Goal: Task Accomplishment & Management: Use online tool/utility

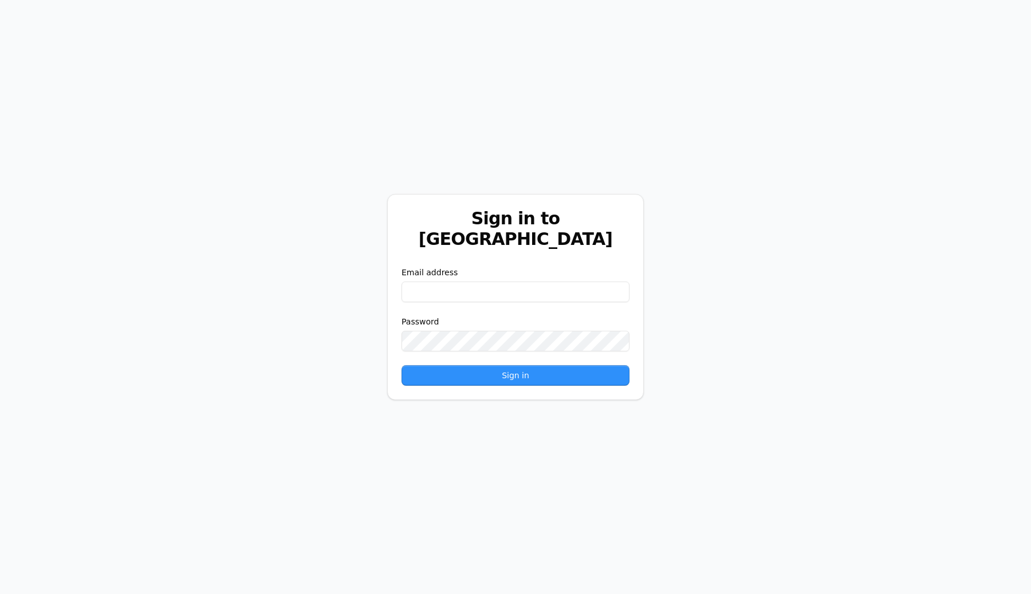
click at [515, 282] on input "email" at bounding box center [515, 292] width 228 height 21
type input "**********"
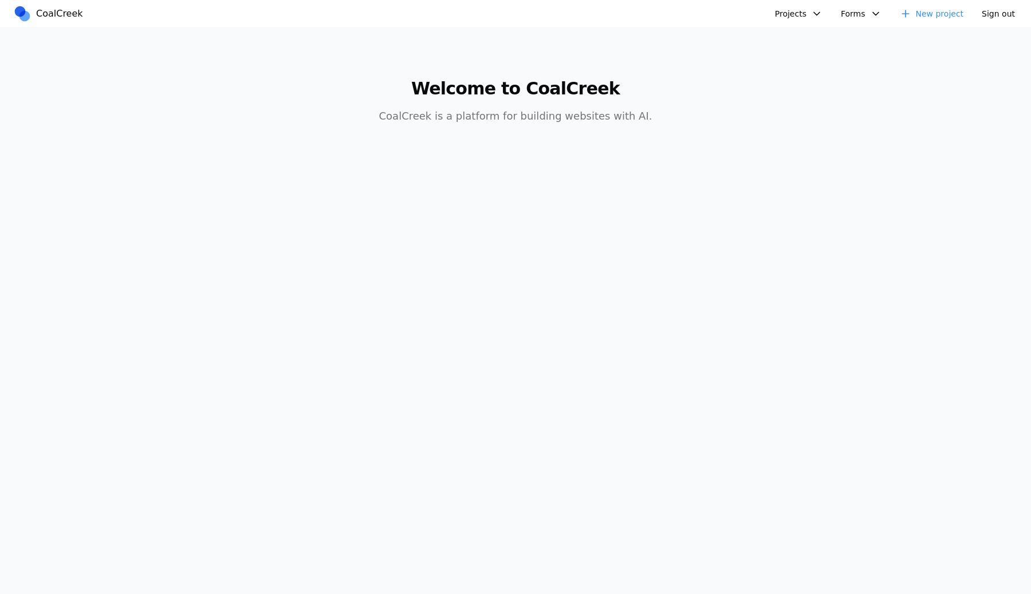
click at [787, 18] on button "Projects" at bounding box center [798, 14] width 61 height 18
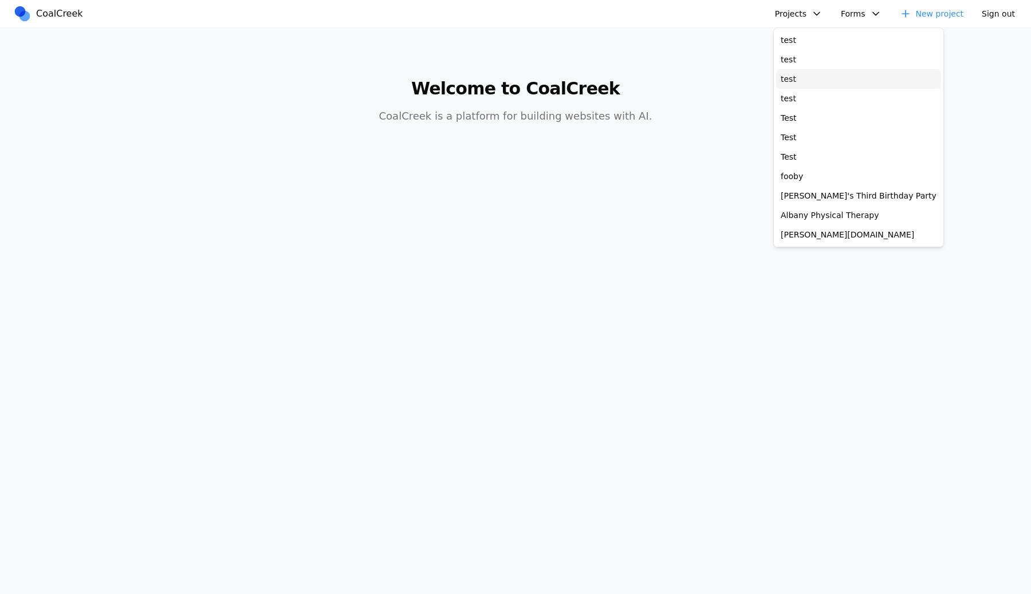
click at [784, 88] on link "test" at bounding box center [858, 78] width 165 height 19
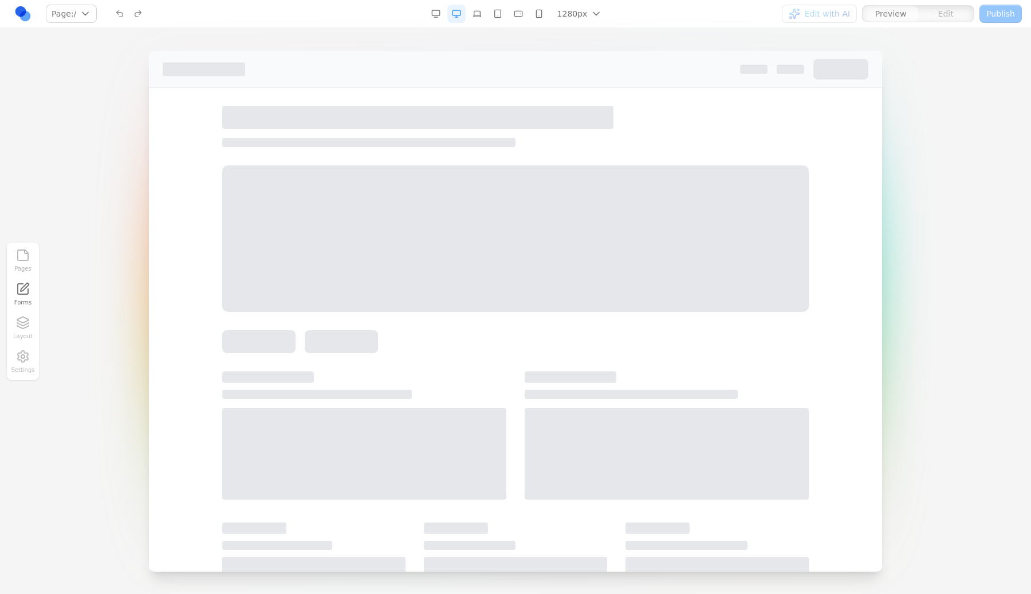
click at [500, 116] on div at bounding box center [417, 117] width 391 height 23
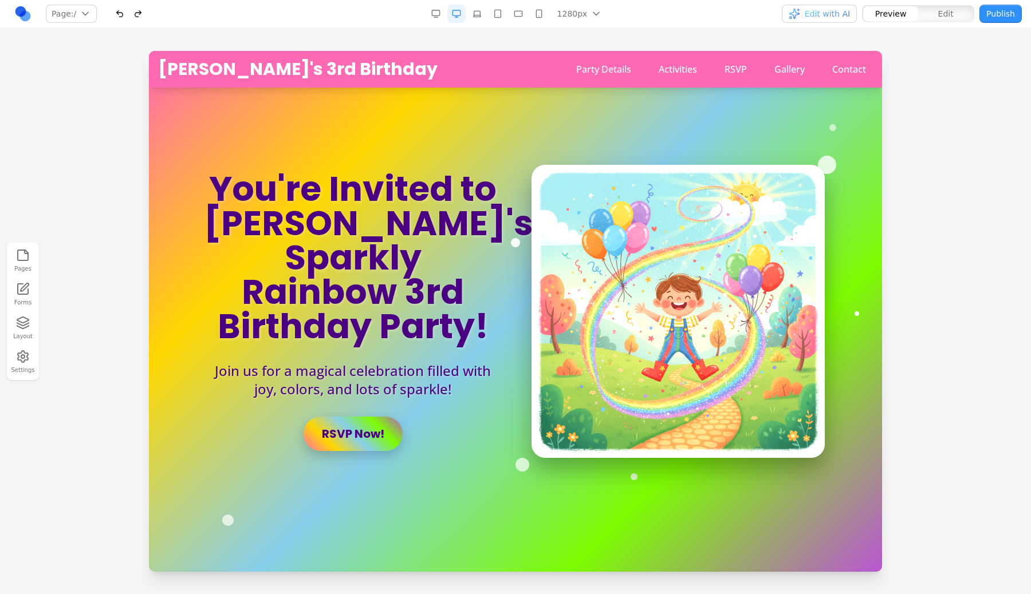
click at [20, 322] on icon "button" at bounding box center [22, 320] width 11 height 6
click at [152, 257] on div "sparkle-bg-1 sparkle-bg-2 sparkle-bg-3 sparkle-bg-4 sparkle-bg-5 hero-container" at bounding box center [132, 258] width 183 height 97
click at [14, 333] on button "Layout" at bounding box center [22, 328] width 25 height 29
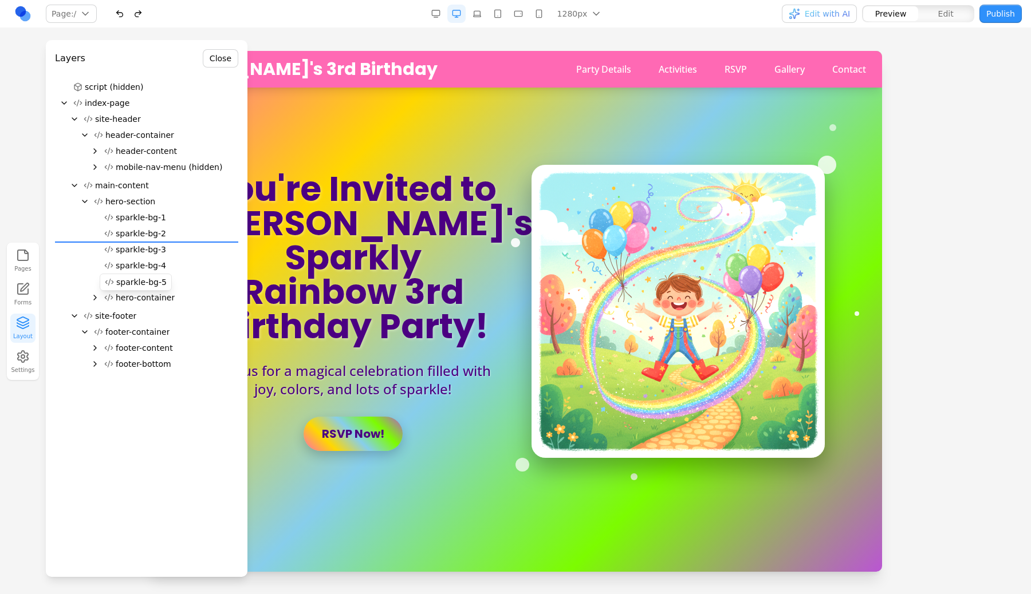
drag, startPoint x: 166, startPoint y: 276, endPoint x: 176, endPoint y: 235, distance: 42.1
click at [176, 235] on div "script (hidden) index-page site-header header-container header-content mobile-n…" at bounding box center [146, 228] width 183 height 298
click at [68, 64] on h3 "Layers" at bounding box center [70, 59] width 30 height 14
drag, startPoint x: 68, startPoint y: 64, endPoint x: 169, endPoint y: 112, distance: 111.4
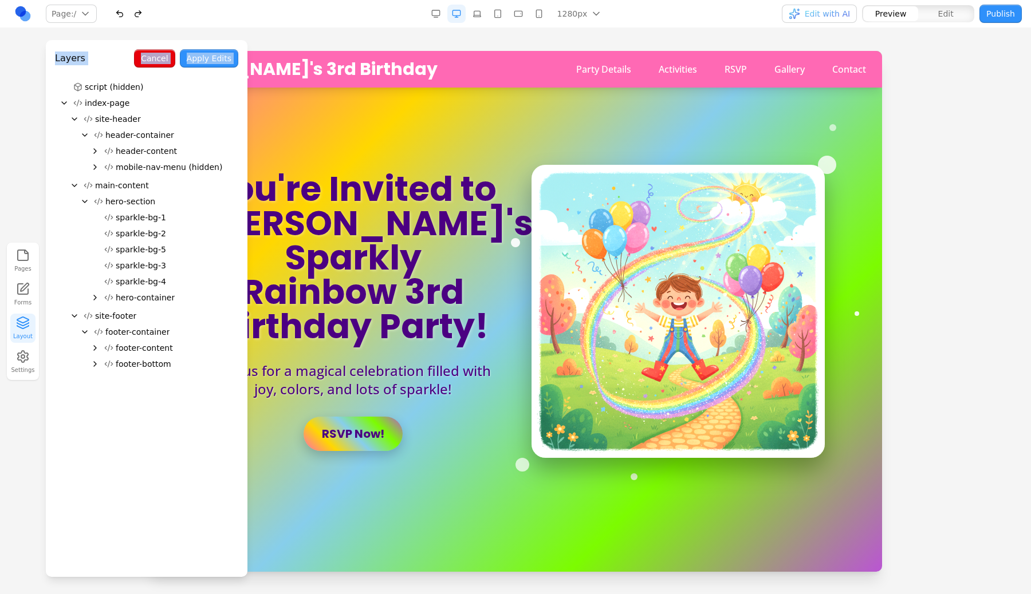
click at [169, 112] on div "Layers Cancel Apply Edits script (hidden) index-page site-header header-contain…" at bounding box center [147, 308] width 202 height 537
click at [123, 65] on div "Layers" at bounding box center [92, 58] width 74 height 18
drag, startPoint x: 185, startPoint y: 61, endPoint x: 197, endPoint y: 154, distance: 93.6
click at [196, 153] on div "Layers Cancel Apply Edits script (hidden) index-page site-header header-contain…" at bounding box center [147, 308] width 202 height 537
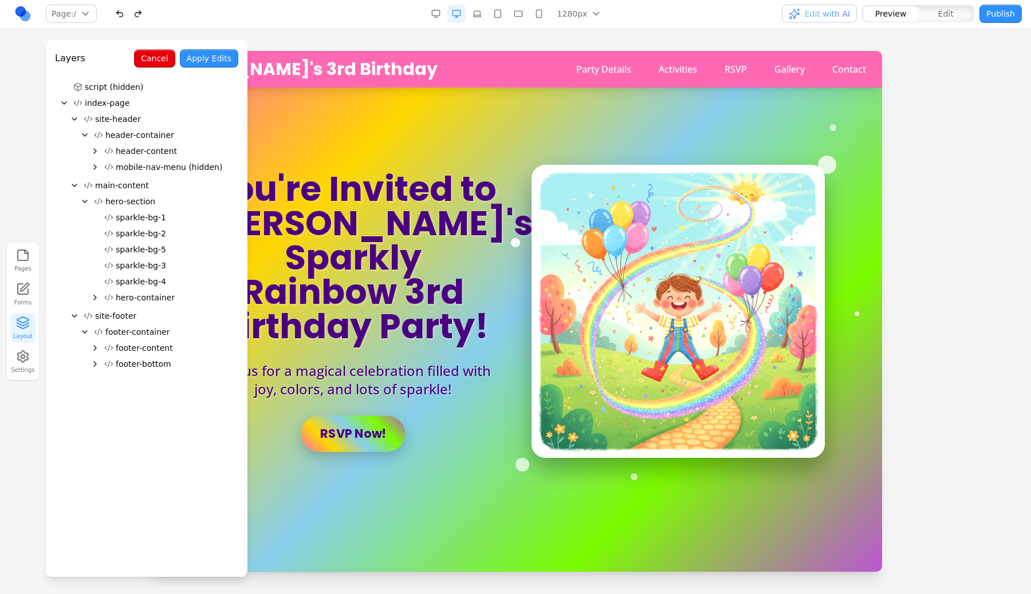
click at [338, 423] on link "RSVP Now!" at bounding box center [353, 434] width 104 height 36
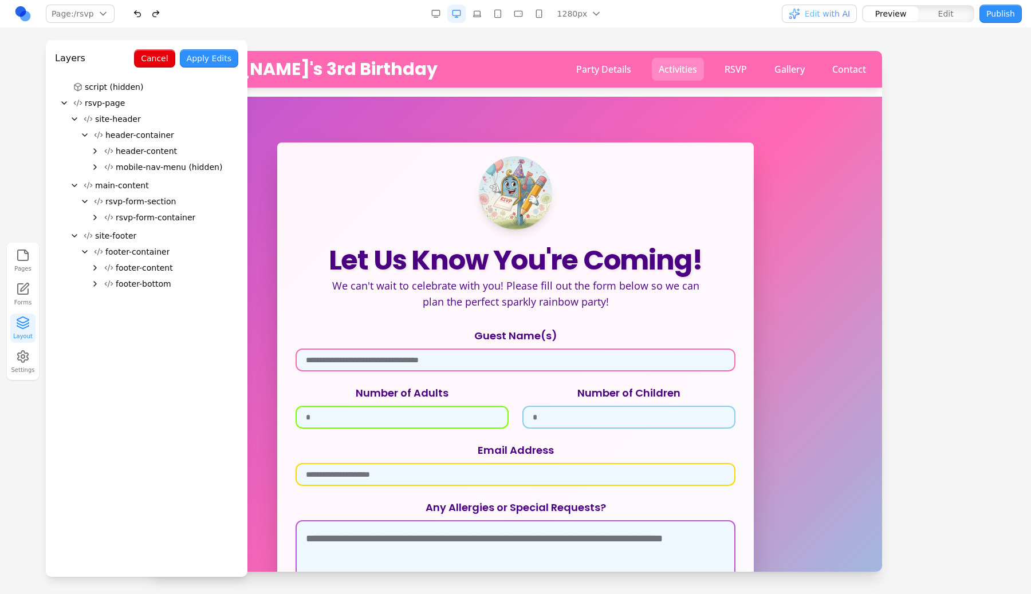
click at [676, 63] on link "Activities" at bounding box center [678, 69] width 52 height 23
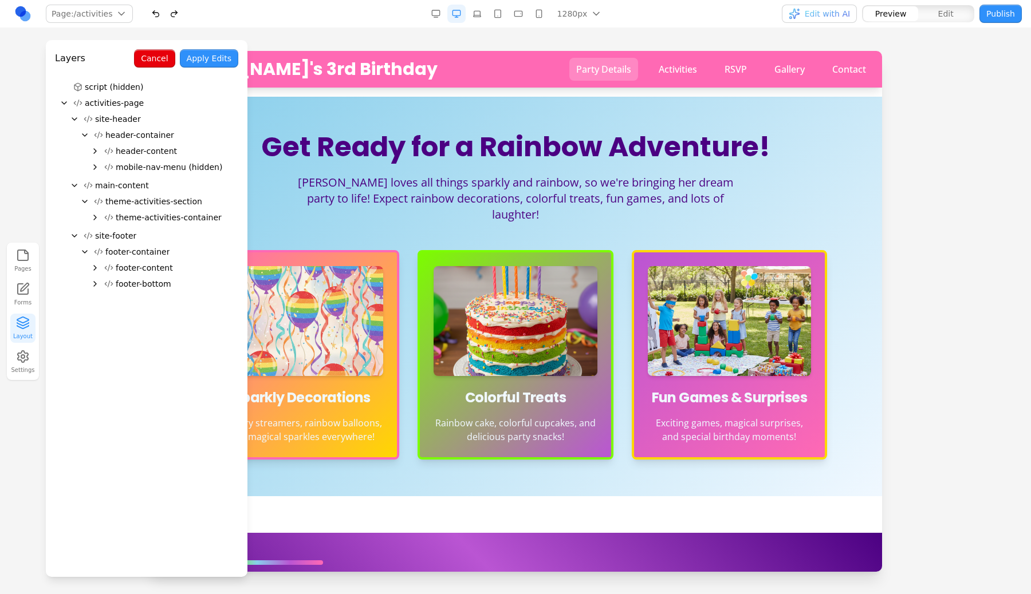
click at [605, 72] on link "Party Details" at bounding box center [603, 69] width 69 height 23
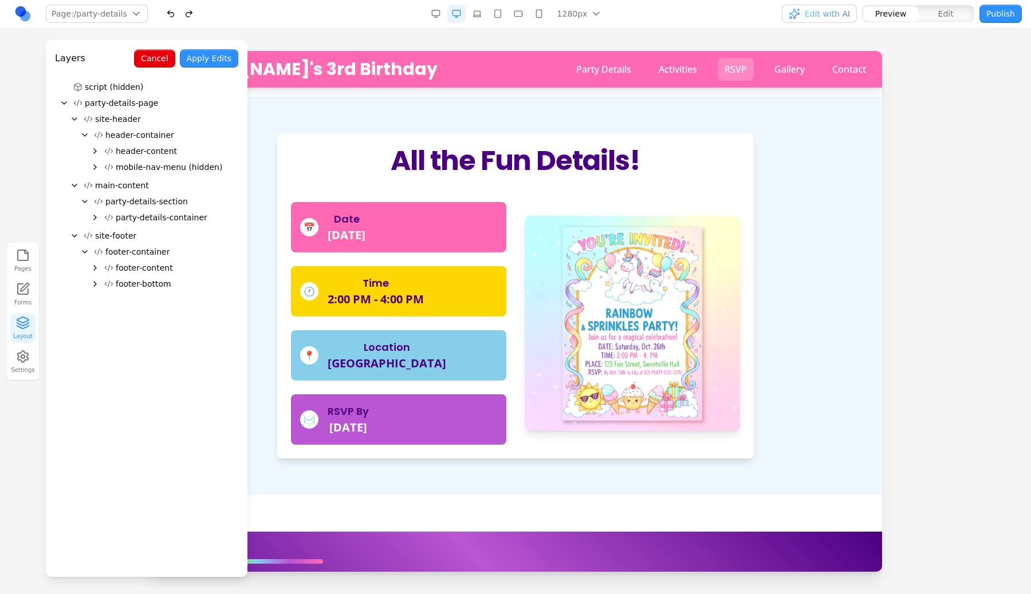
click at [725, 68] on link "RSVP" at bounding box center [736, 69] width 36 height 23
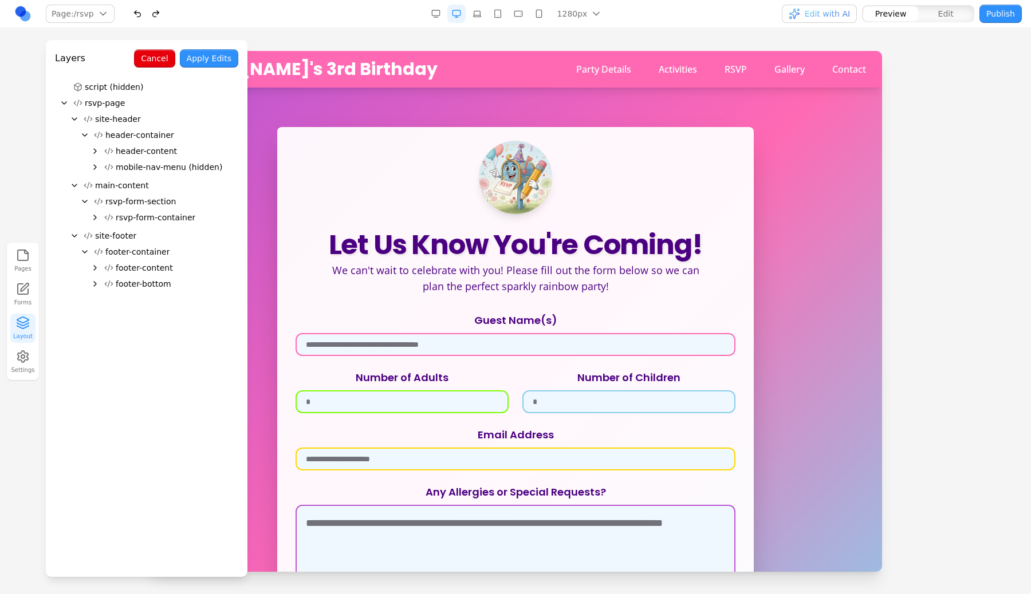
scroll to position [27, 0]
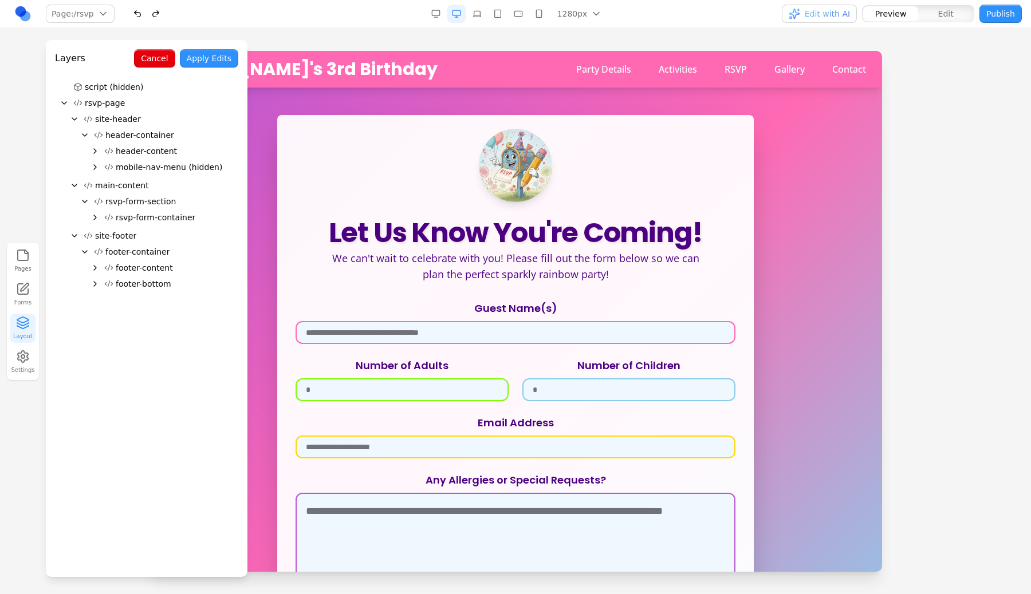
click at [62, 100] on icon "Collapse" at bounding box center [64, 103] width 9 height 9
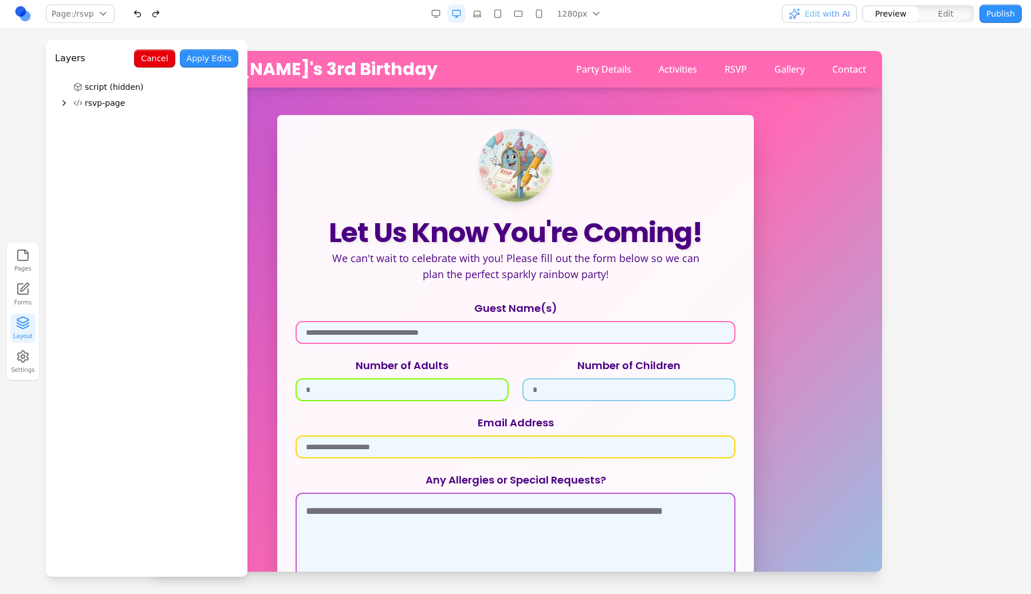
click at [63, 101] on icon "Expand" at bounding box center [64, 103] width 2 height 5
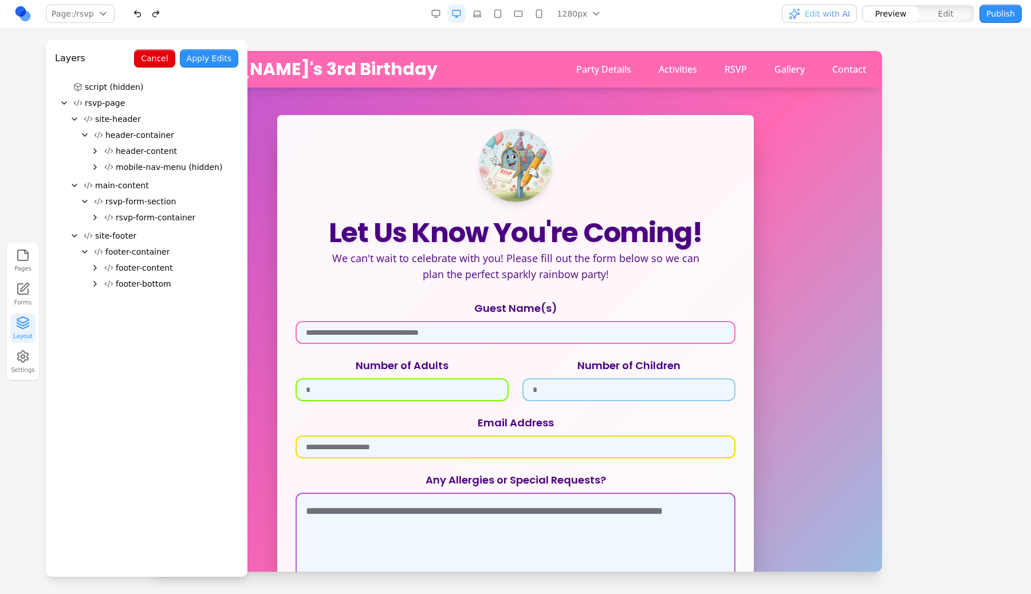
click at [62, 100] on icon "Collapse" at bounding box center [64, 103] width 9 height 9
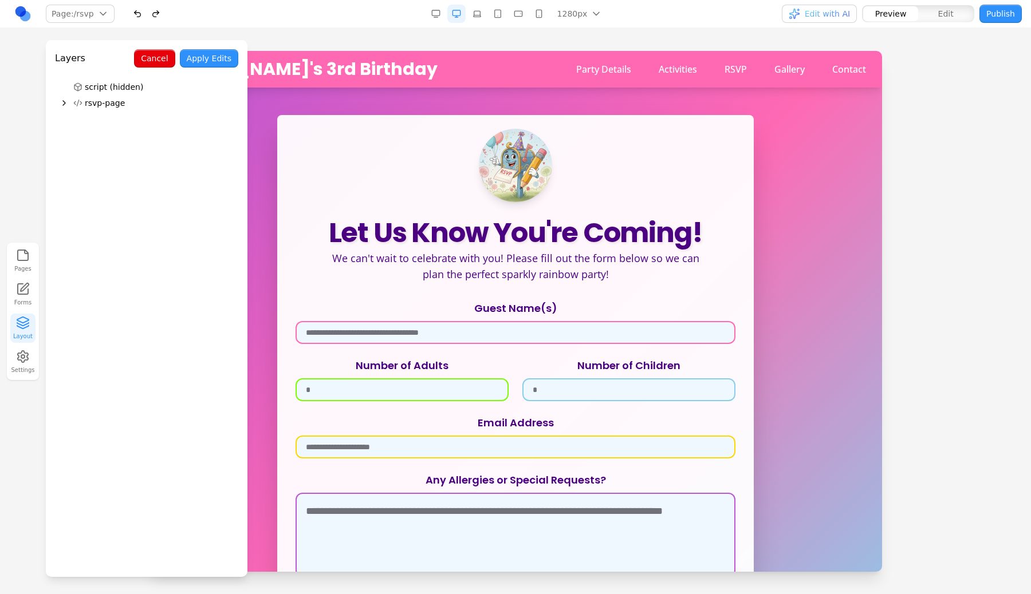
click at [116, 96] on button "rsvp-page" at bounding box center [154, 103] width 170 height 16
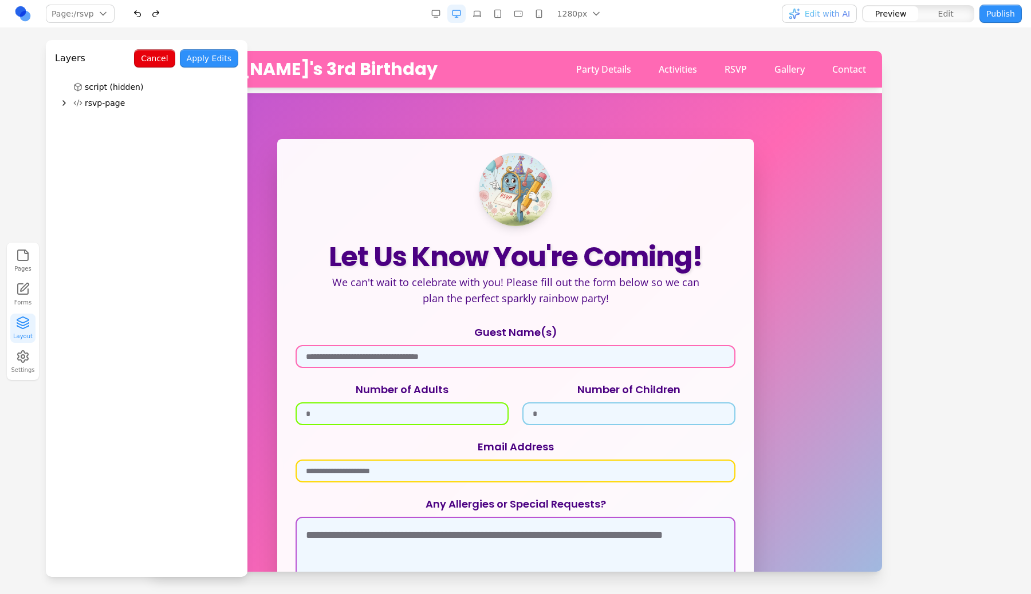
scroll to position [0, 0]
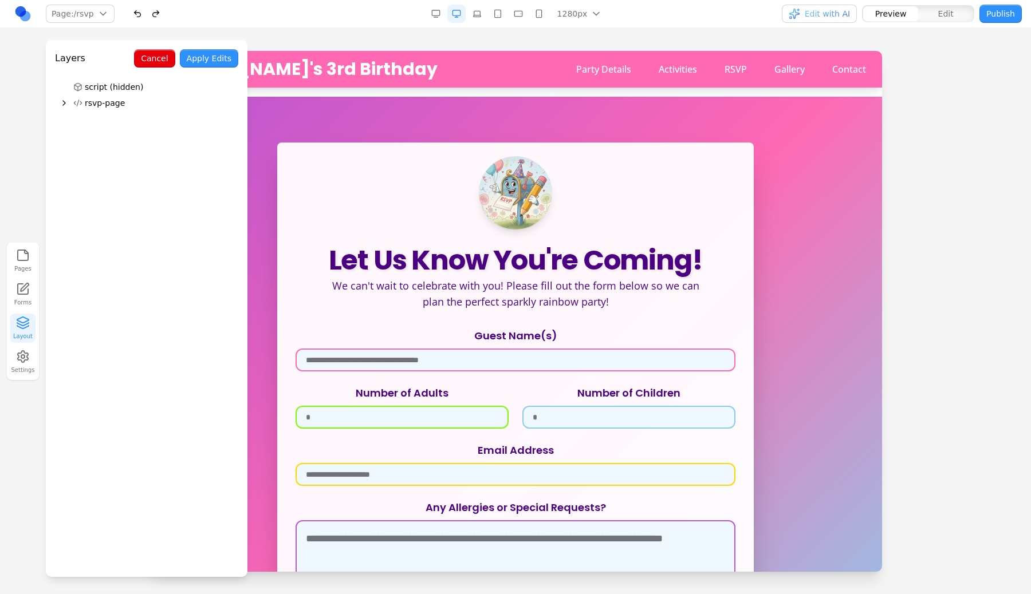
click at [116, 96] on button "rsvp-page" at bounding box center [154, 103] width 170 height 16
click at [547, 96] on main "Let Us Know You're Coming! We can't wait to celebrate with you! Please fill out…" at bounding box center [515, 385] width 733 height 669
click at [441, 278] on p "We can't wait to celebrate with you! Please fill out the form below so we can p…" at bounding box center [515, 294] width 385 height 32
click at [847, 18] on span "Edit with AI" at bounding box center [827, 13] width 45 height 11
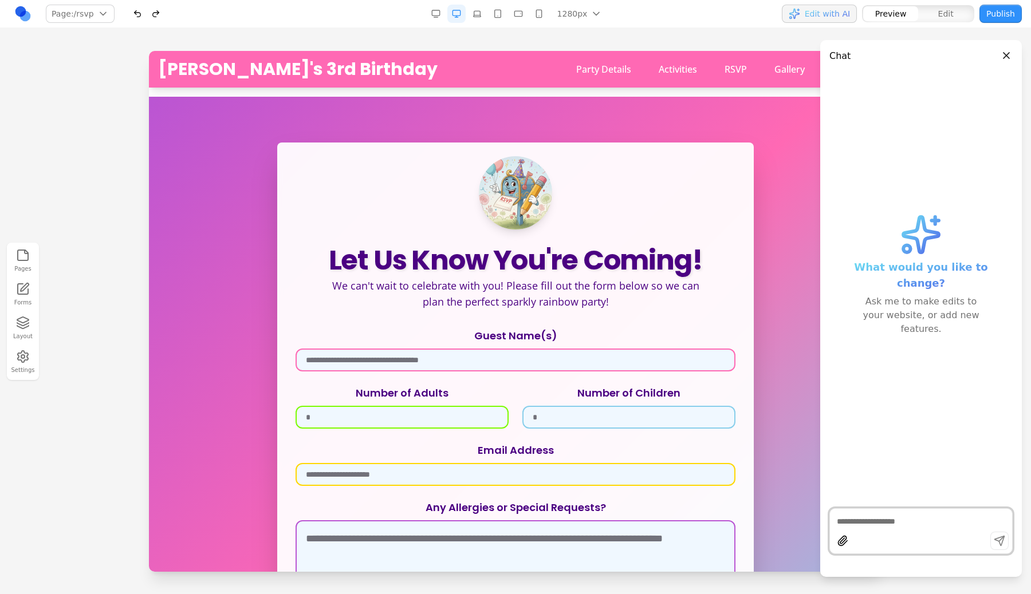
click at [21, 333] on button "Layout" at bounding box center [22, 328] width 25 height 29
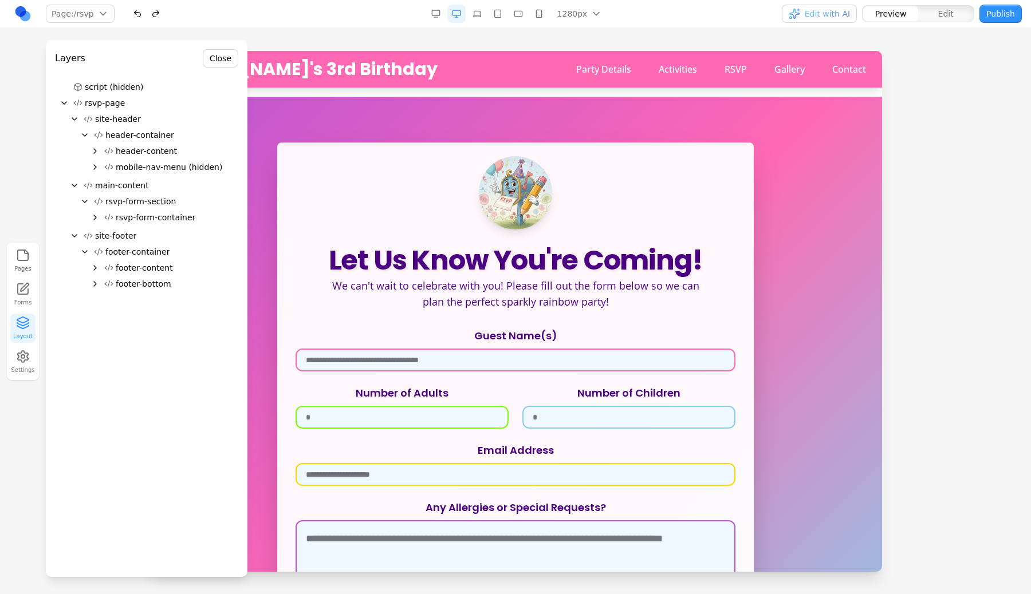
drag, startPoint x: 138, startPoint y: 163, endPoint x: 139, endPoint y: 193, distance: 29.8
click at [139, 146] on div "header-content mobile-nav-menu (hidden)" at bounding box center [146, 159] width 183 height 33
drag, startPoint x: 139, startPoint y: 220, endPoint x: 140, endPoint y: 196, distance: 24.7
click at [140, 196] on div "script (hidden) rsvp-page site-header header-container header-content mobile-na…" at bounding box center [146, 188] width 183 height 218
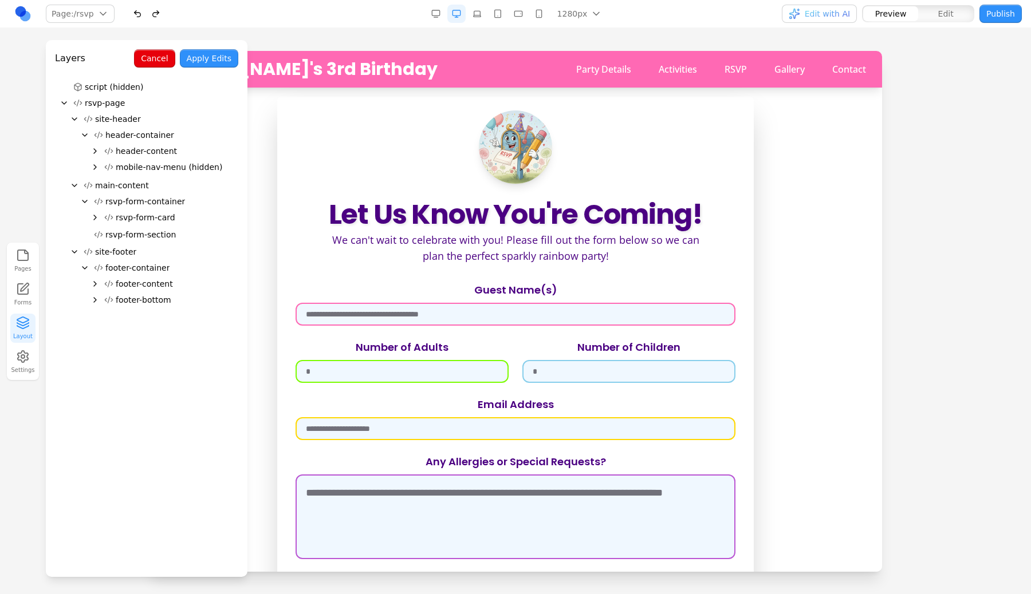
click at [212, 61] on button "Apply Edits" at bounding box center [209, 58] width 58 height 18
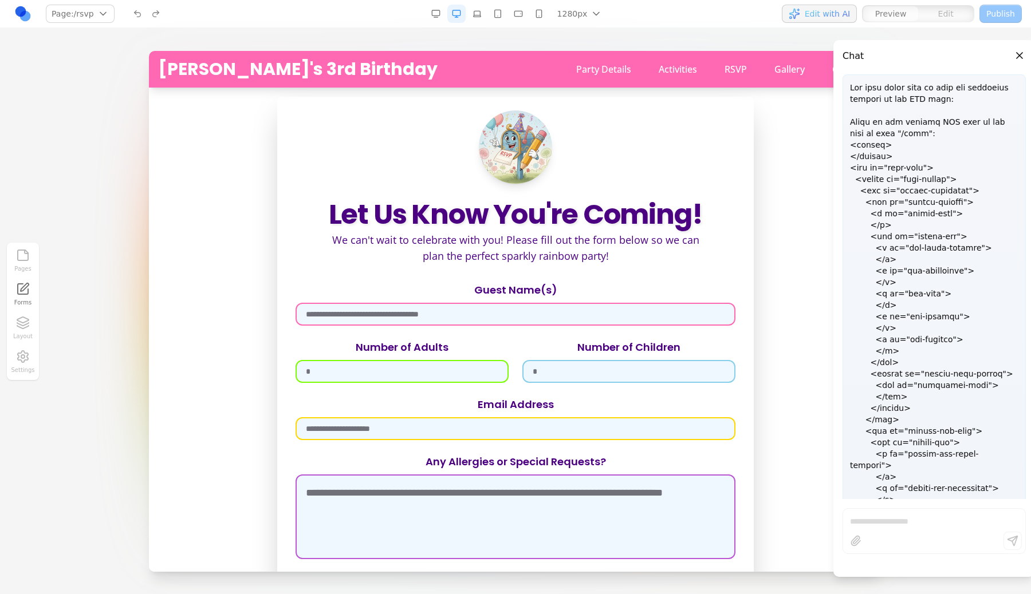
scroll to position [2741, 0]
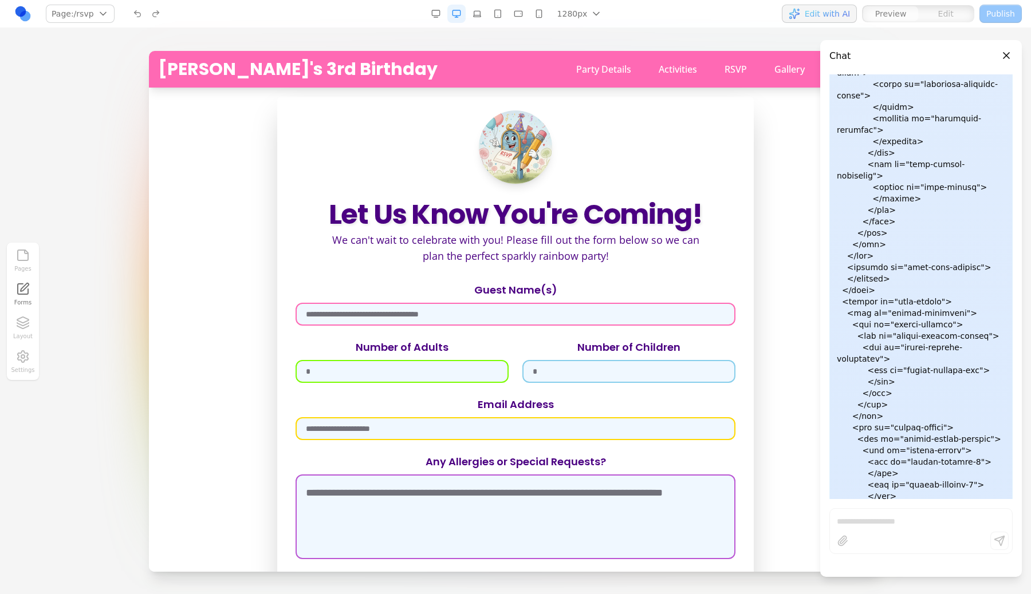
click at [959, 518] on div at bounding box center [921, 521] width 182 height 14
click at [951, 526] on div at bounding box center [921, 521] width 182 height 14
click at [882, 509] on div at bounding box center [920, 532] width 183 height 46
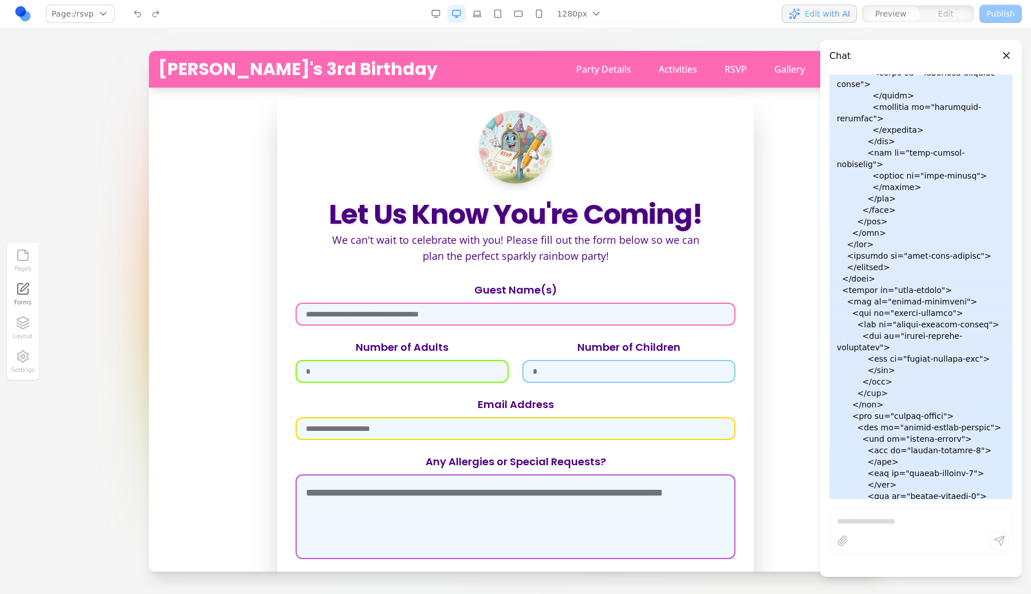
click at [462, 318] on input "Guest Name(s)" at bounding box center [516, 314] width 440 height 23
click at [465, 237] on p "We can't wait to celebrate with you! Please fill out the form below so we can p…" at bounding box center [515, 248] width 385 height 32
click at [462, 237] on p "We can't wait to celebrate with you! Please fill out the form below so we can p…" at bounding box center [515, 248] width 385 height 32
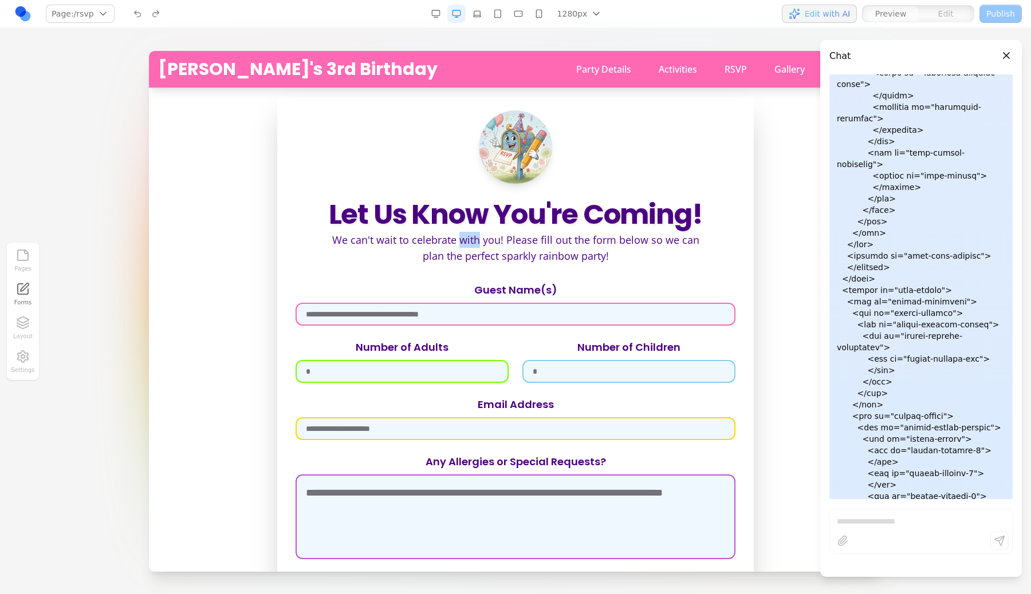
click at [462, 237] on p "We can't wait to celebrate with you! Please fill out the form below so we can p…" at bounding box center [515, 248] width 385 height 32
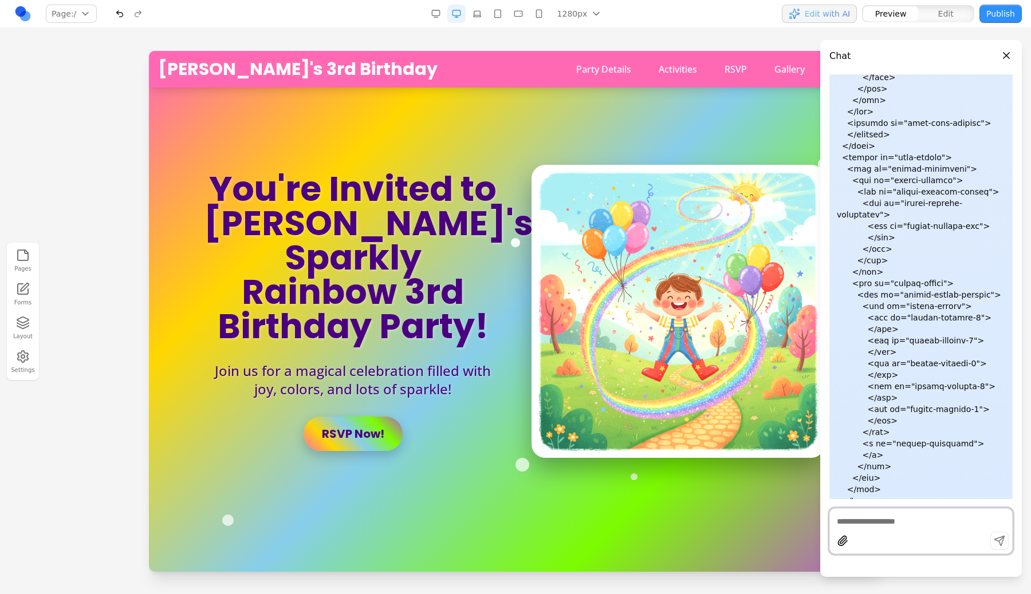
scroll to position [2844, 0]
